Goal: Task Accomplishment & Management: Manage account settings

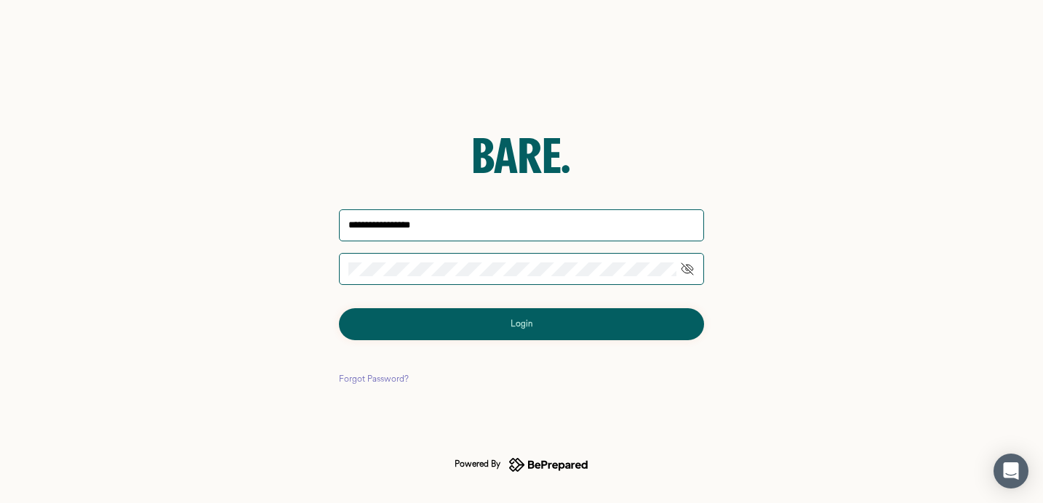
click at [823, 220] on div "**********" at bounding box center [521, 251] width 1043 height 503
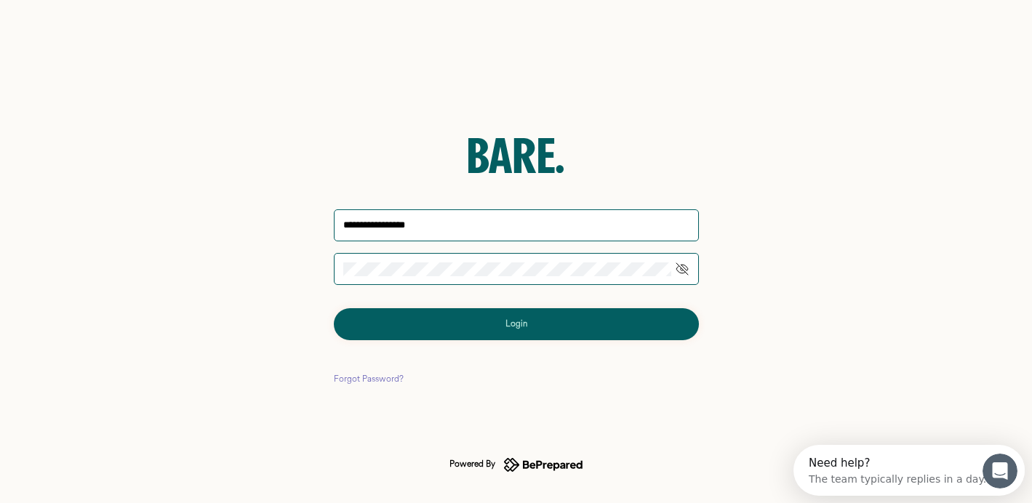
click at [386, 377] on div "Forgot Password?" at bounding box center [369, 379] width 70 height 15
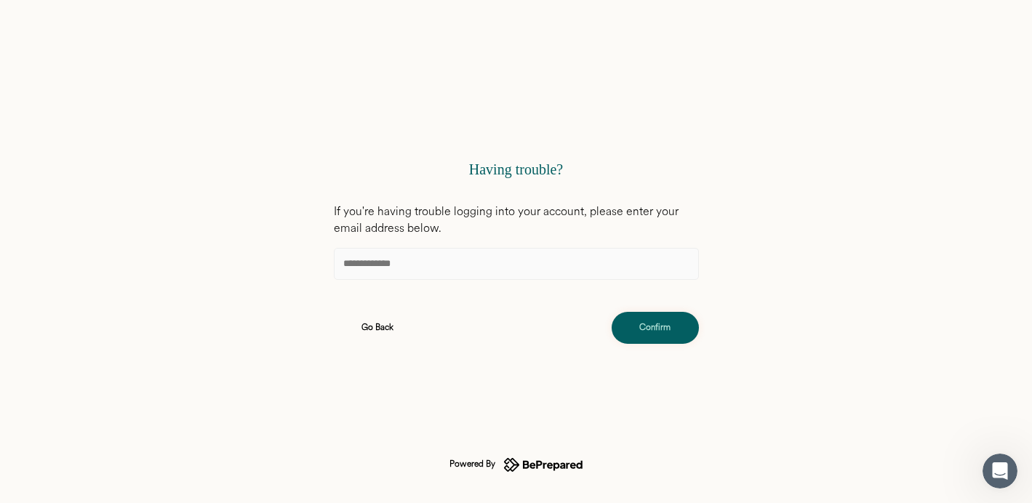
click at [411, 266] on input at bounding box center [516, 264] width 365 height 32
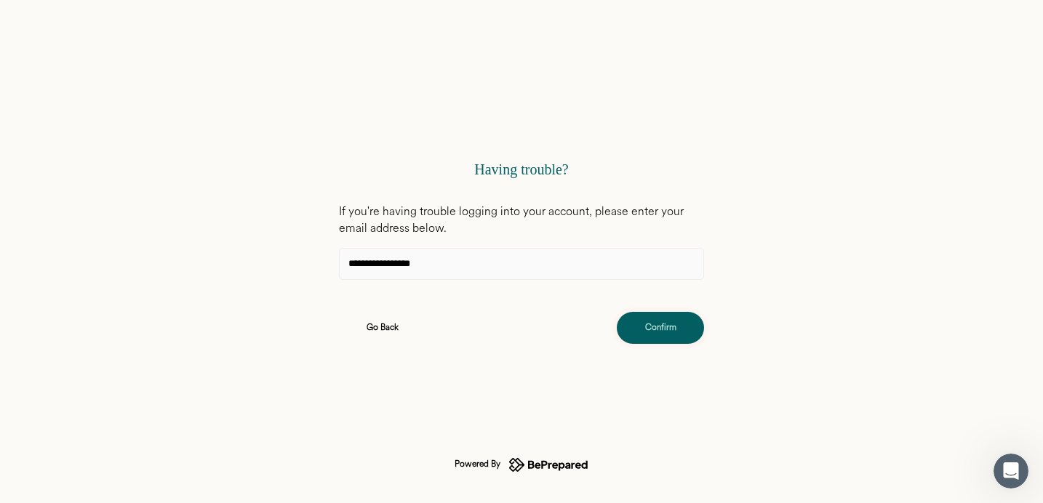
type input "**********"
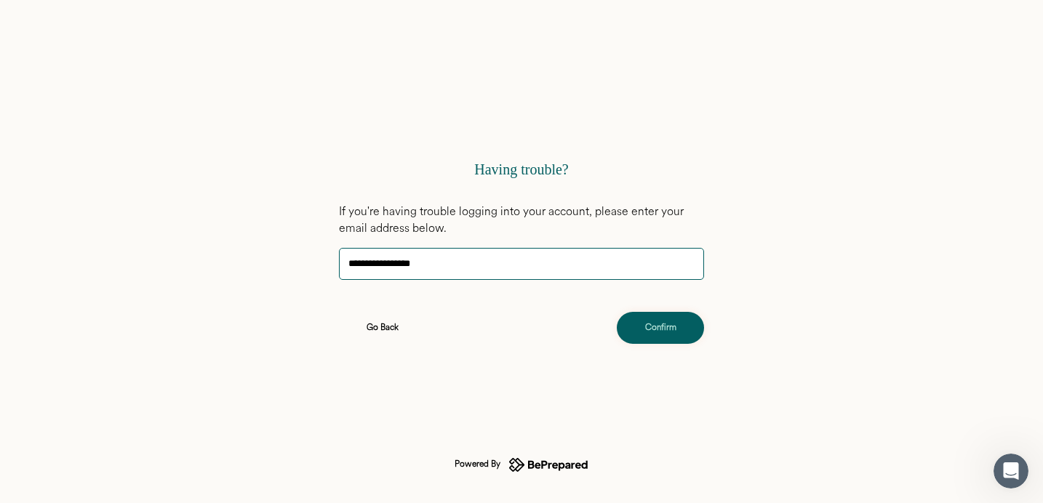
click at [649, 328] on div "Confirm" at bounding box center [660, 328] width 31 height 15
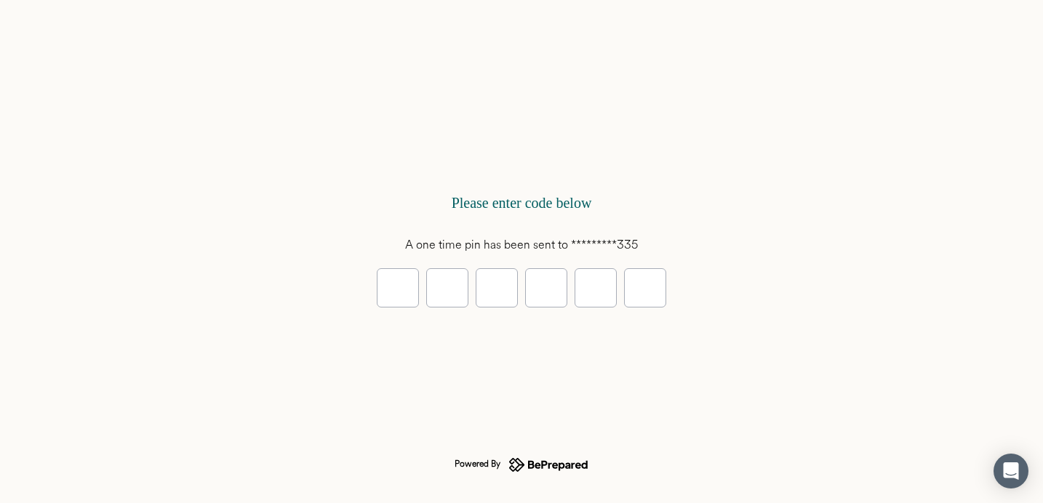
type input "*"
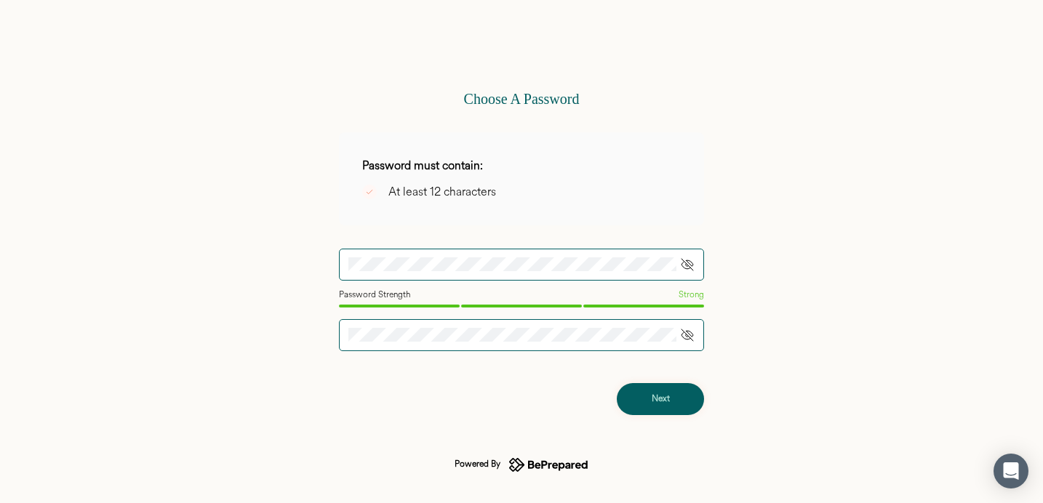
click at [655, 400] on div "Next" at bounding box center [661, 399] width 18 height 15
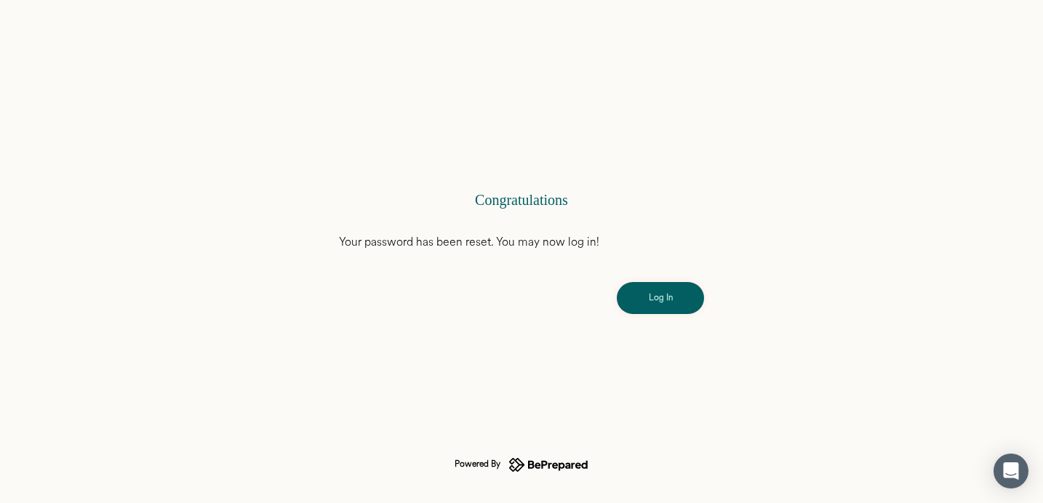
click at [653, 300] on div "Log In" at bounding box center [661, 298] width 24 height 15
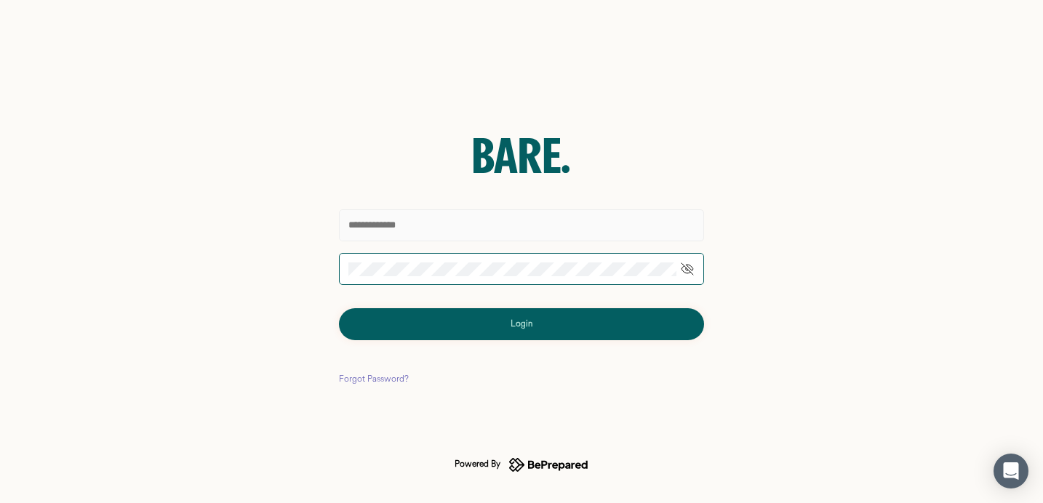
click at [419, 228] on input "text" at bounding box center [521, 226] width 365 height 32
type input "**********"
click at [495, 327] on button "Login" at bounding box center [521, 324] width 365 height 32
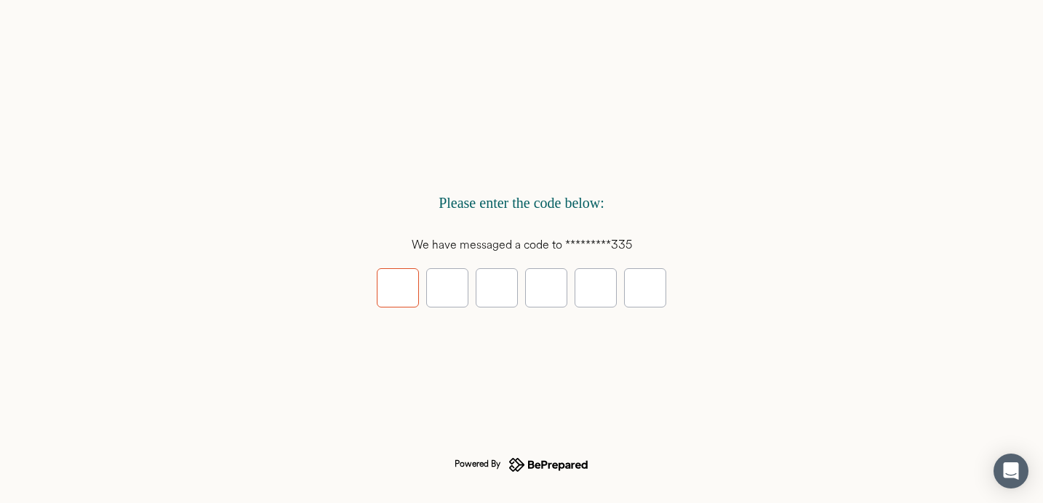
type input "*"
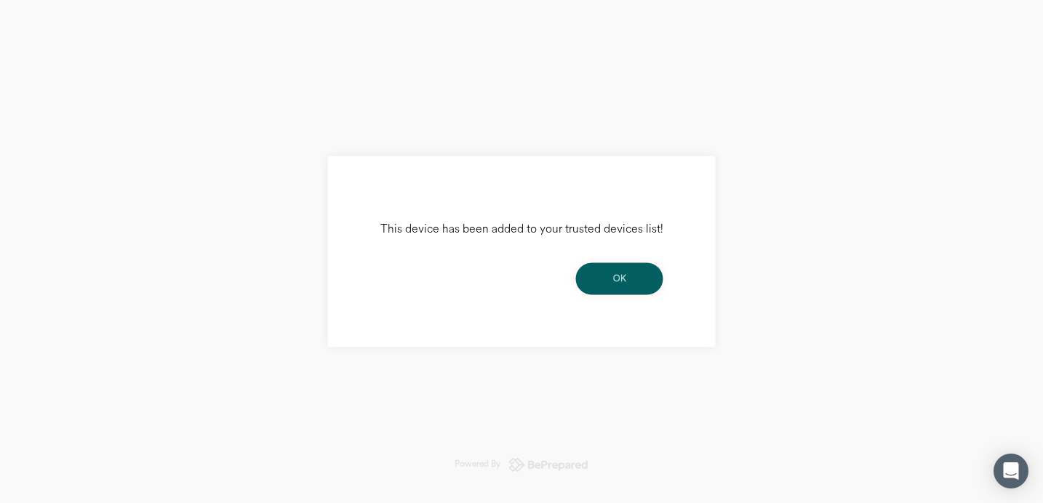
click at [619, 281] on div "OK" at bounding box center [619, 279] width 13 height 15
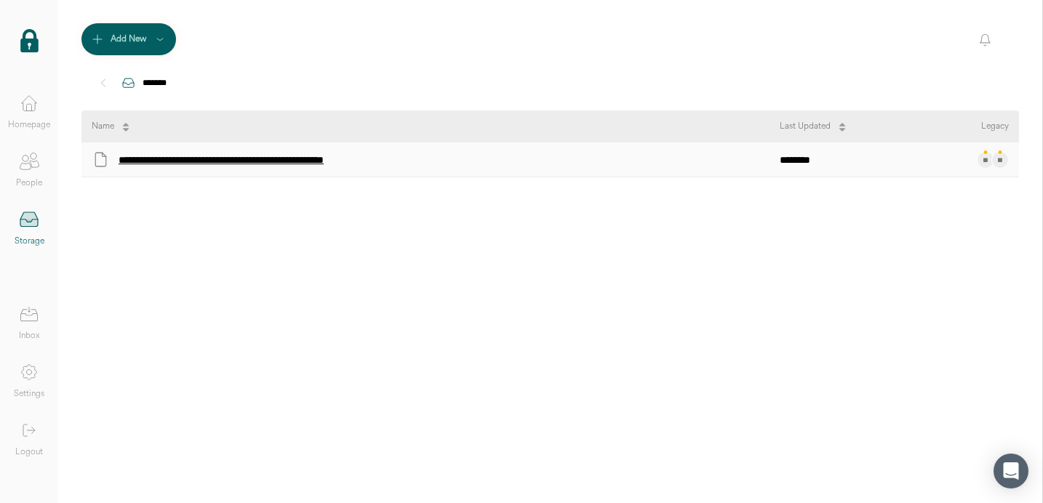
click at [331, 163] on div "**********" at bounding box center [257, 160] width 277 height 19
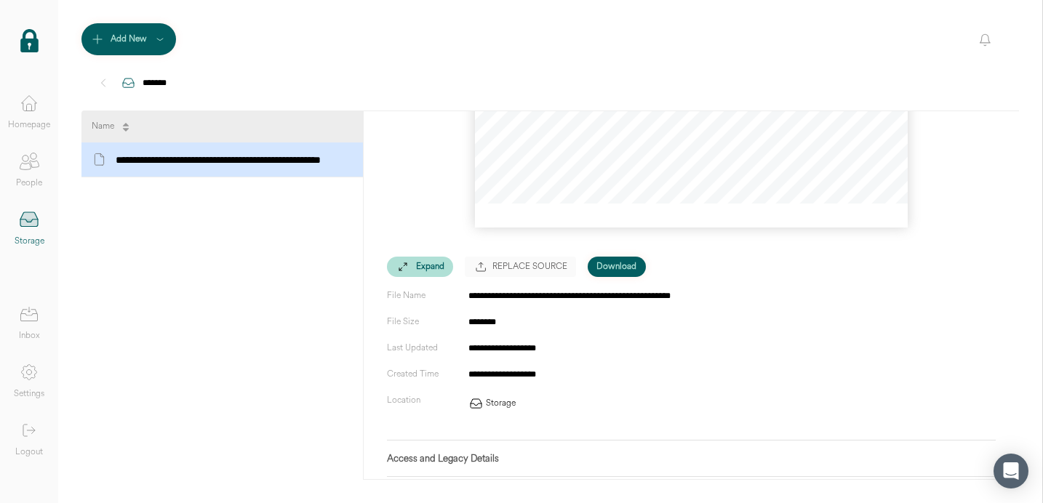
scroll to position [209, 0]
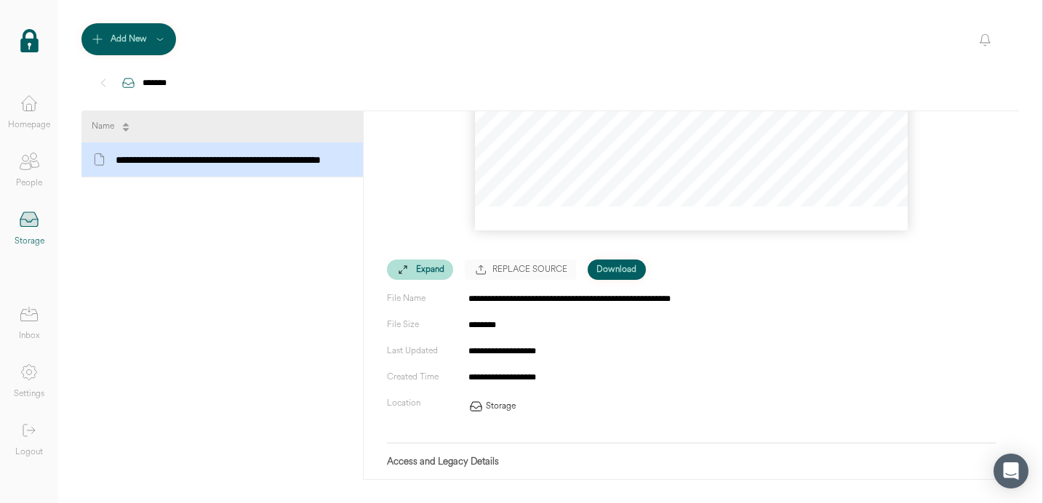
click at [613, 270] on div "Download" at bounding box center [617, 270] width 40 height 15
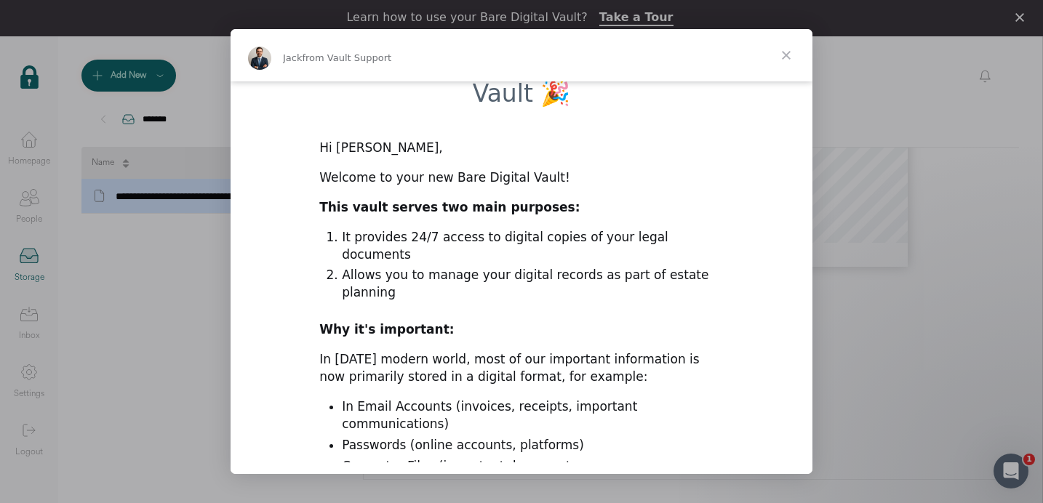
scroll to position [278, 0]
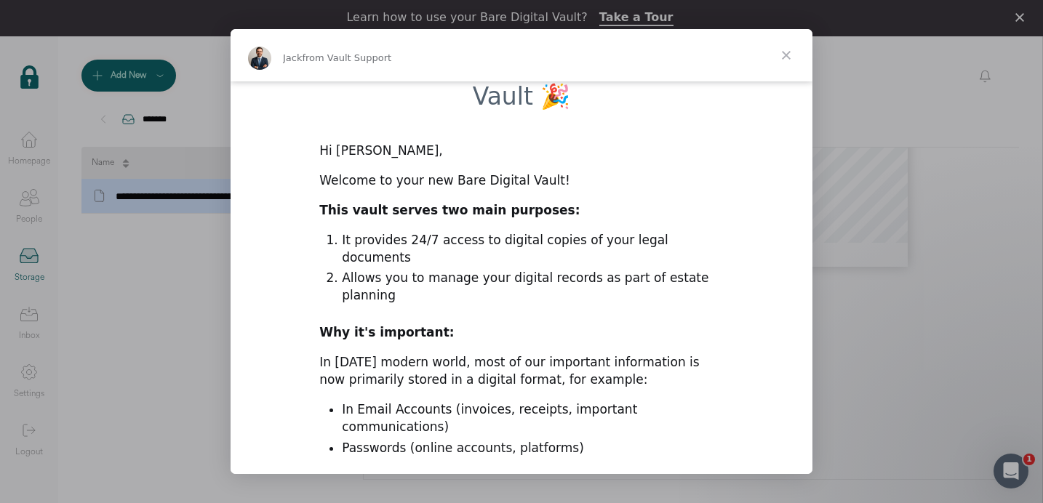
click at [786, 55] on span "Close" at bounding box center [786, 55] width 52 height 52
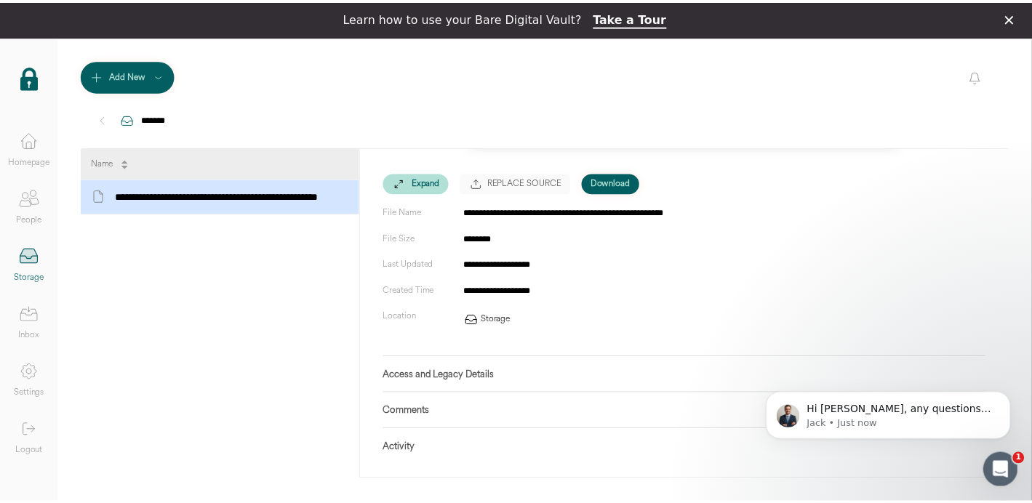
scroll to position [340, 0]
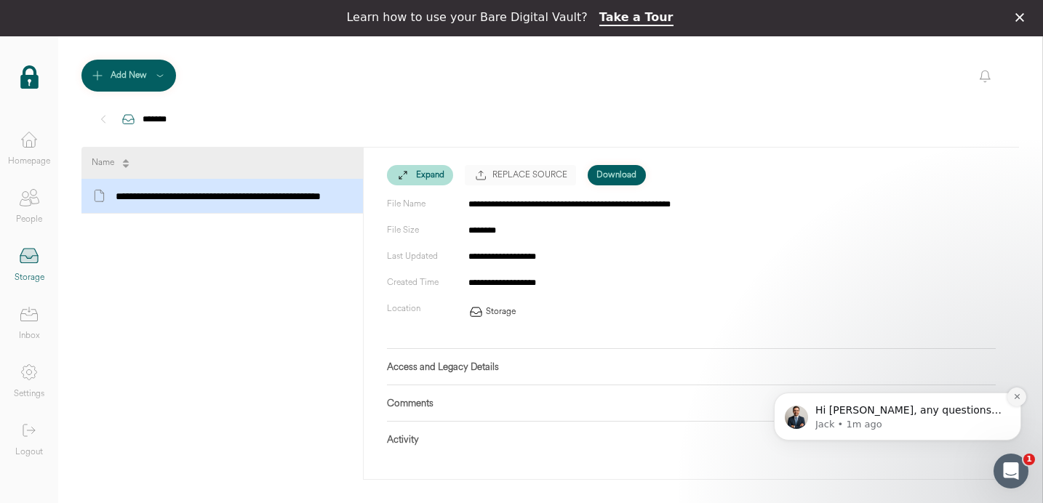
click at [1016, 398] on icon "Dismiss notification" at bounding box center [1016, 396] width 5 height 5
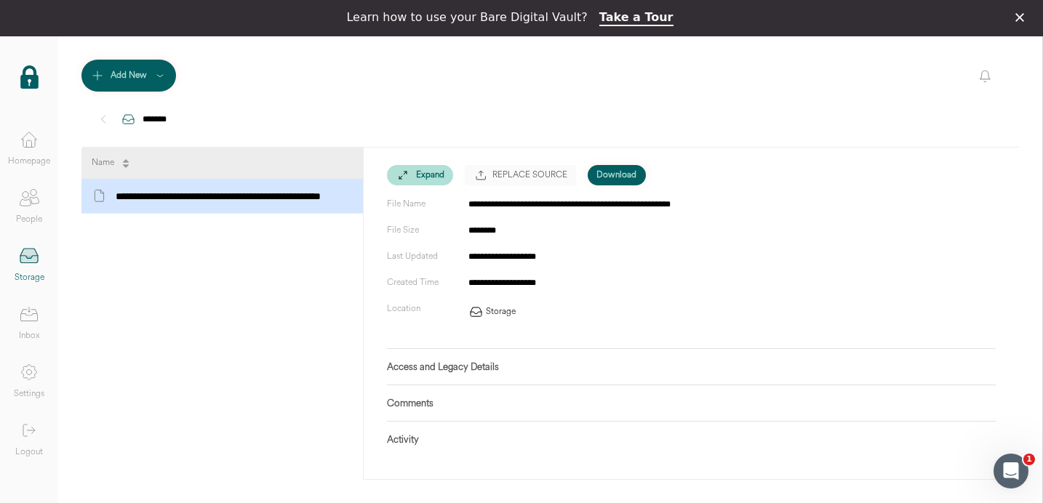
click at [1021, 15] on polygon "Close" at bounding box center [1020, 17] width 9 height 9
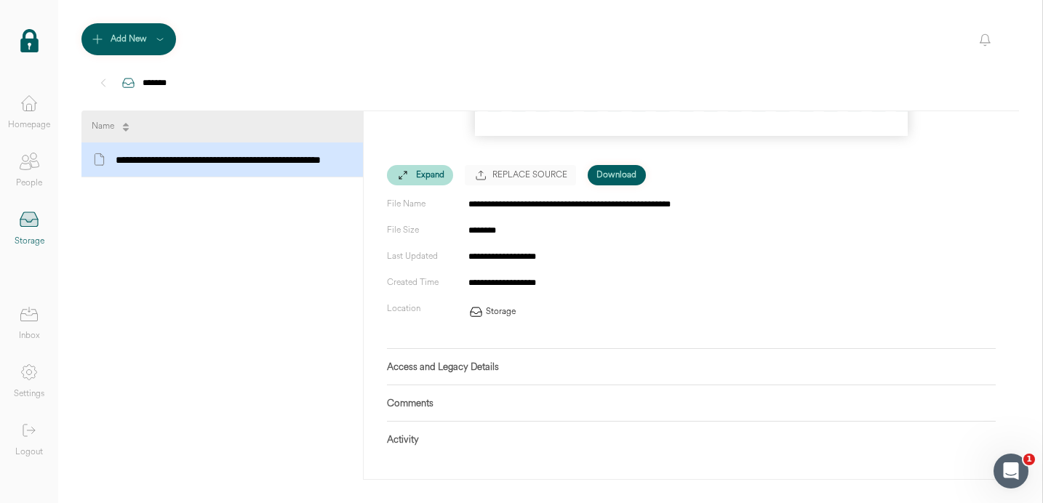
scroll to position [0, 0]
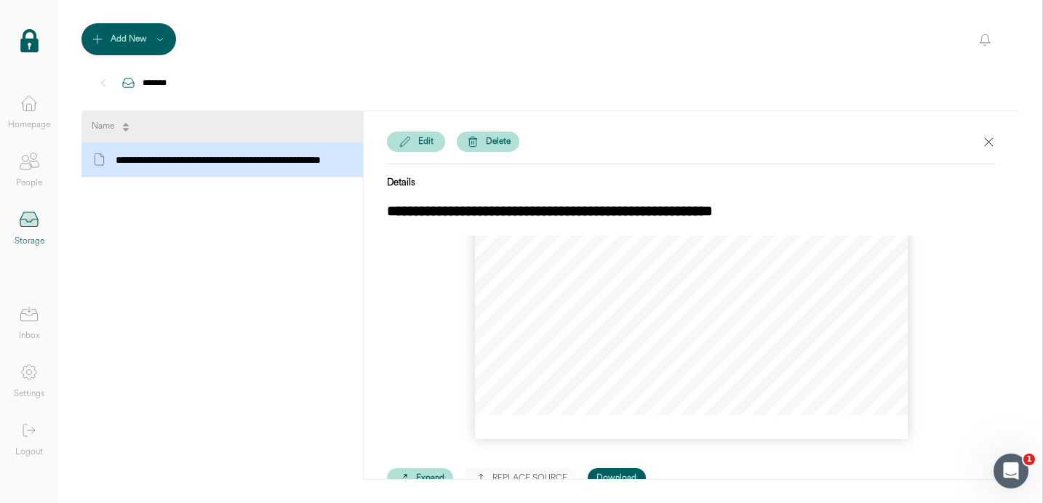
click at [981, 138] on icon at bounding box center [988, 142] width 15 height 15
